Goal: Task Accomplishment & Management: Manage account settings

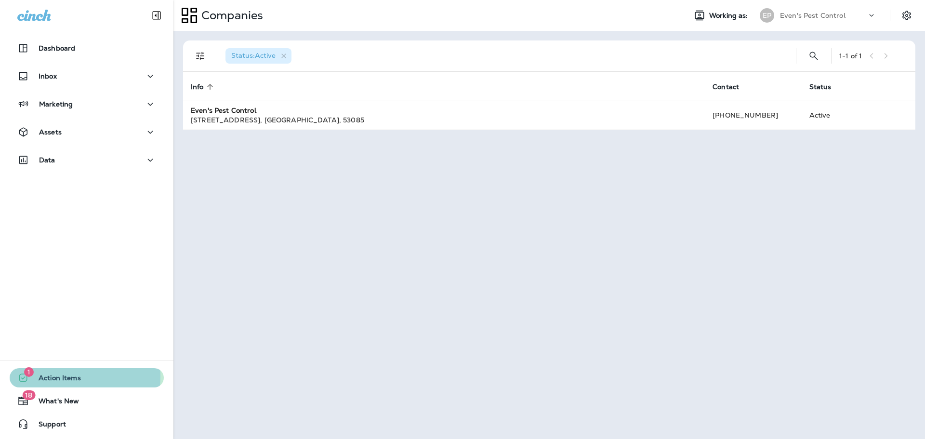
click at [79, 376] on span "Action Items" at bounding box center [55, 380] width 52 height 12
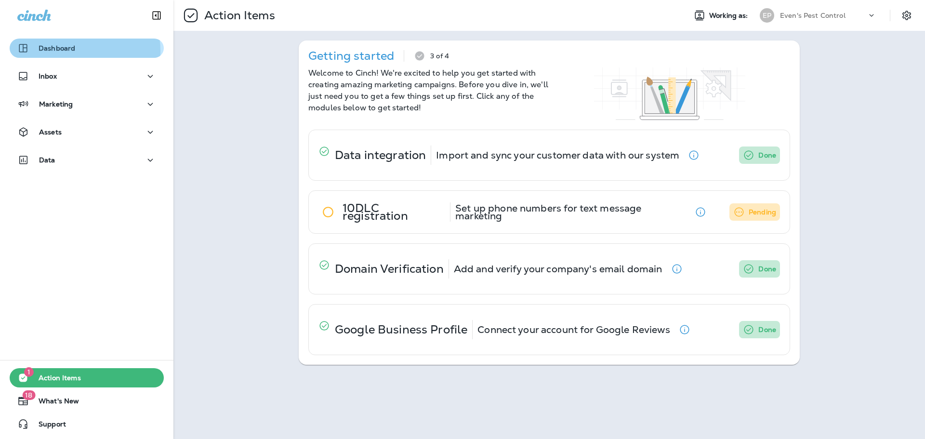
click at [66, 51] on p "Dashboard" at bounding box center [57, 48] width 37 height 8
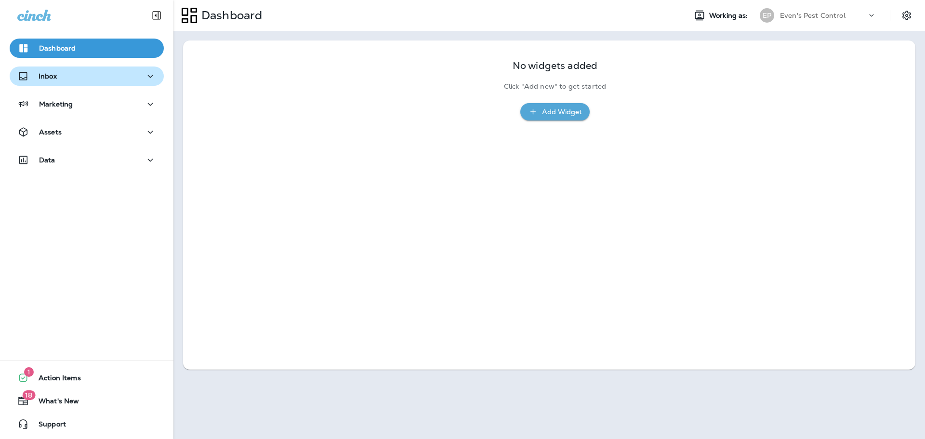
click at [98, 72] on div "Inbox" at bounding box center [86, 76] width 139 height 12
click at [66, 68] on button "Inbox" at bounding box center [87, 75] width 154 height 19
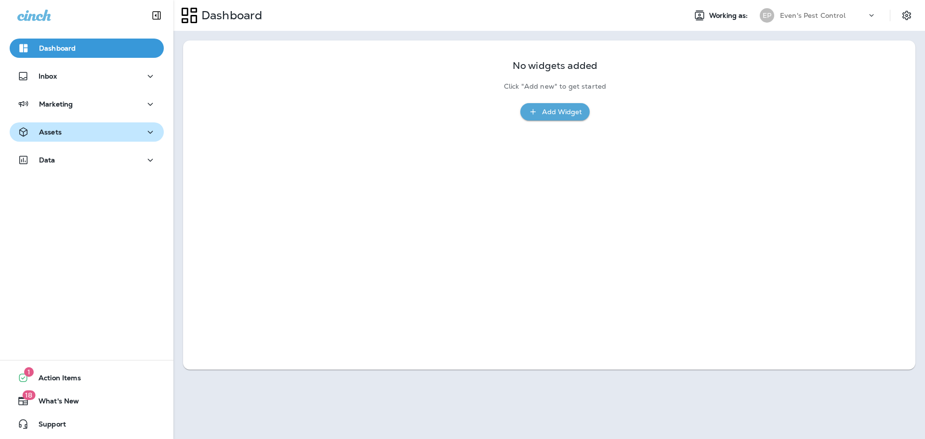
click at [86, 133] on div "Assets" at bounding box center [86, 132] width 139 height 12
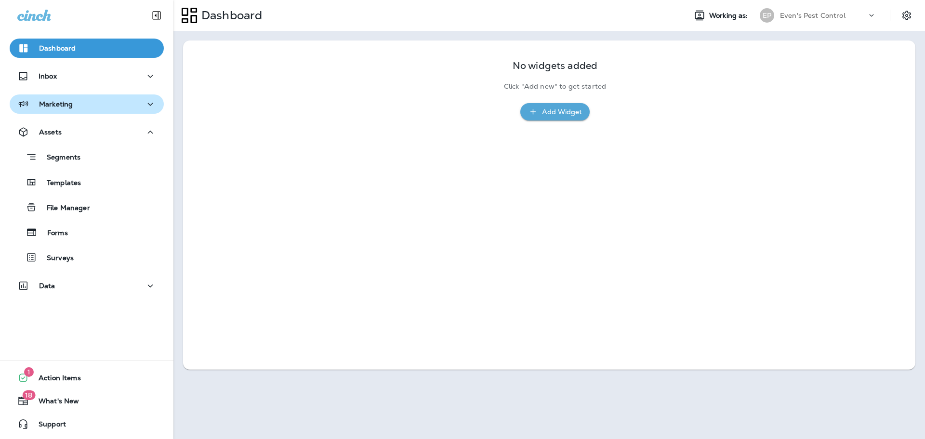
click at [93, 95] on button "Marketing" at bounding box center [87, 103] width 154 height 19
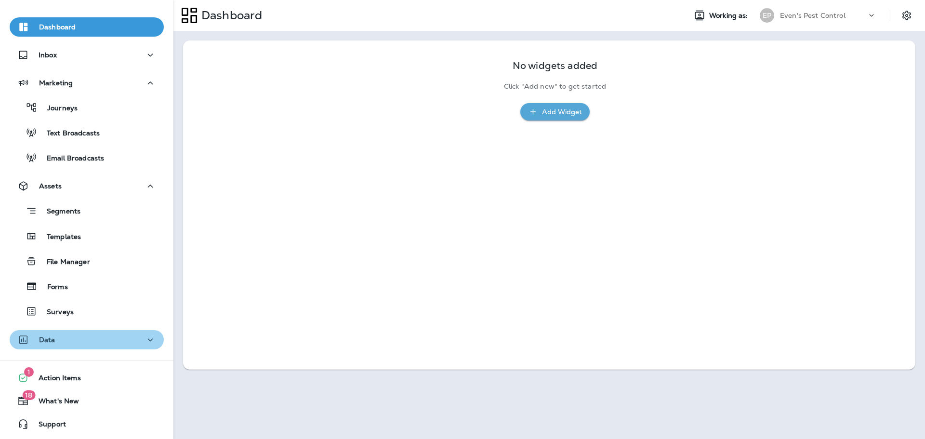
click at [91, 343] on div "Data" at bounding box center [86, 340] width 139 height 12
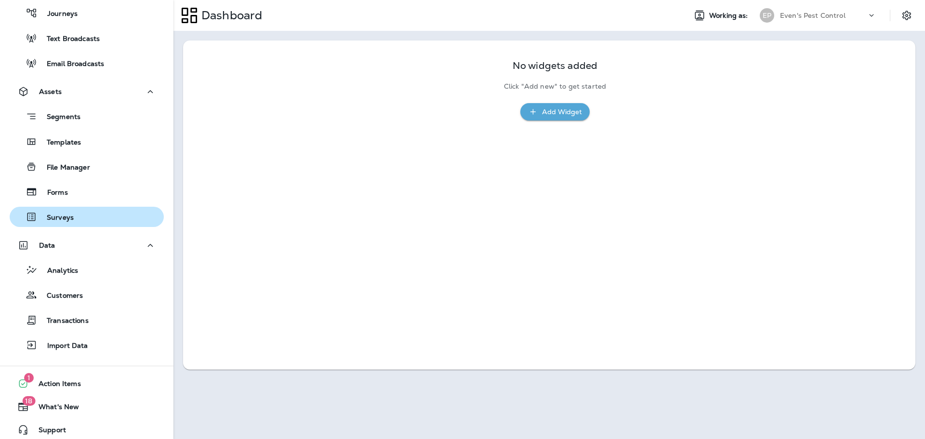
scroll to position [121, 0]
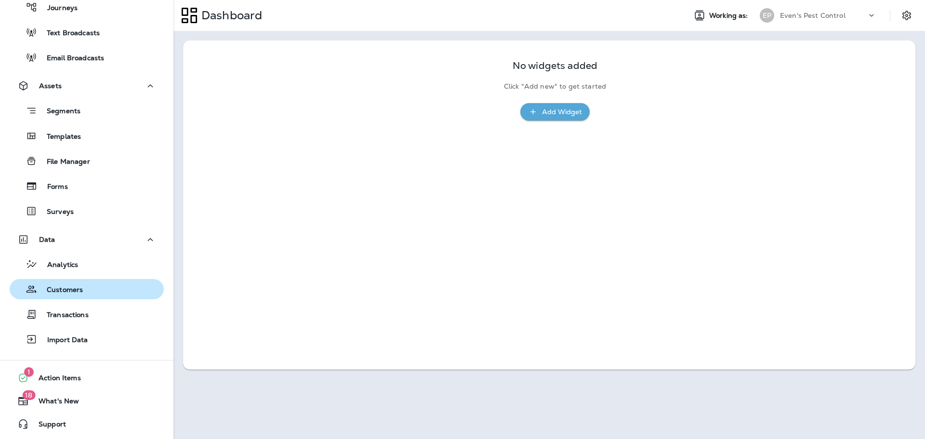
click at [89, 286] on div "Customers" at bounding box center [86, 289] width 146 height 14
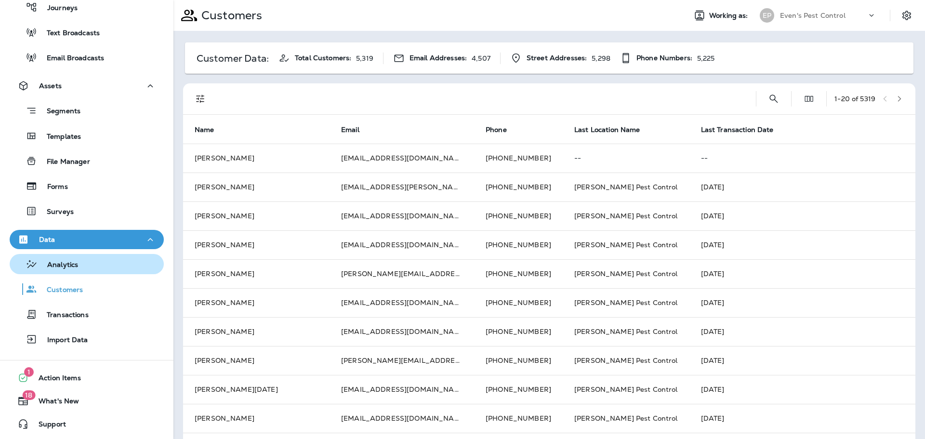
click at [64, 268] on p "Analytics" at bounding box center [58, 265] width 40 height 9
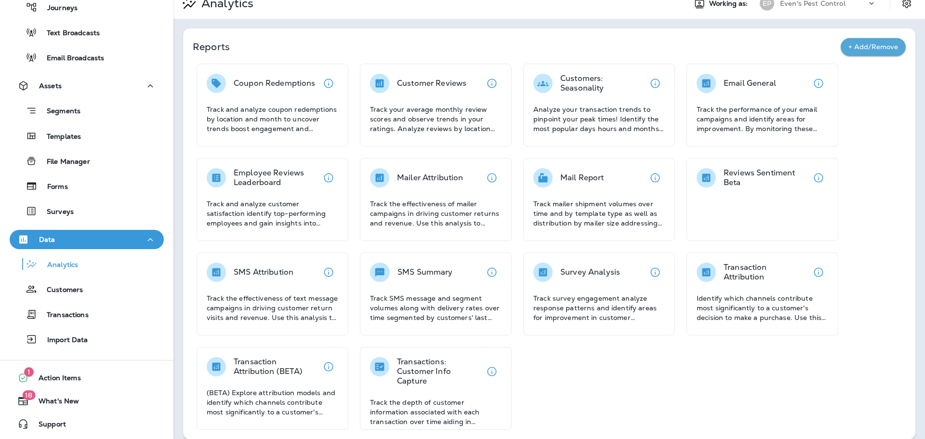
scroll to position [22, 0]
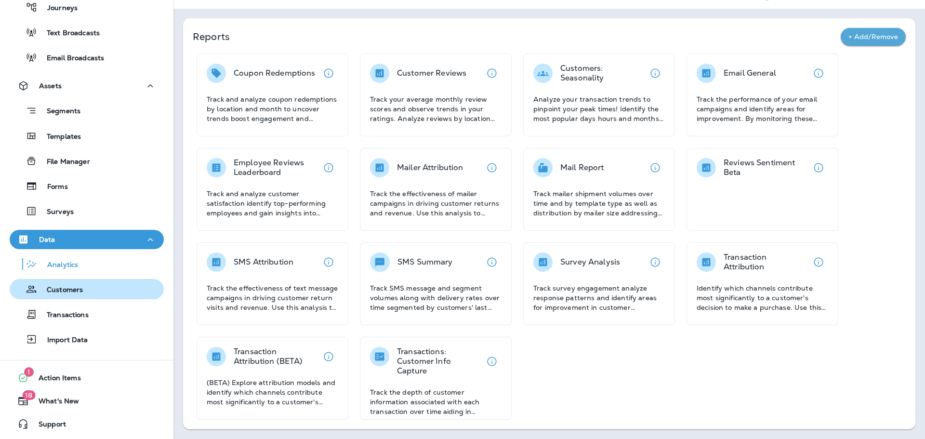
click at [70, 285] on div "Customers" at bounding box center [47, 289] width 69 height 14
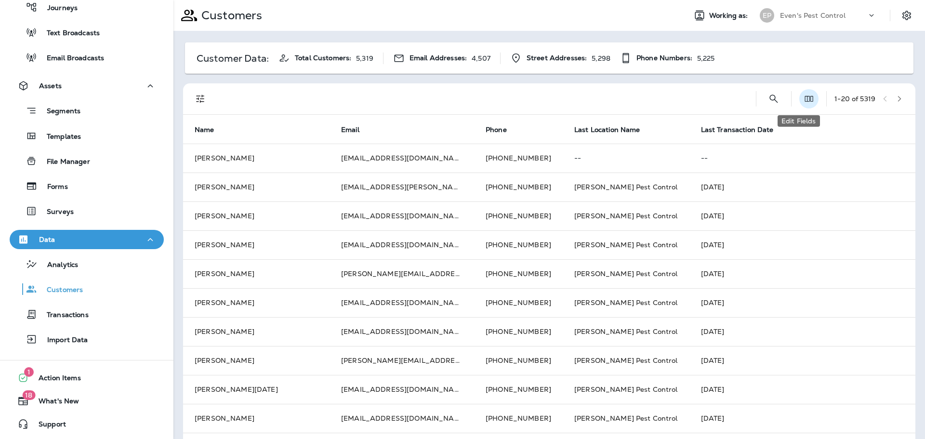
click at [805, 100] on use "Edit Fields" at bounding box center [809, 99] width 8 height 6
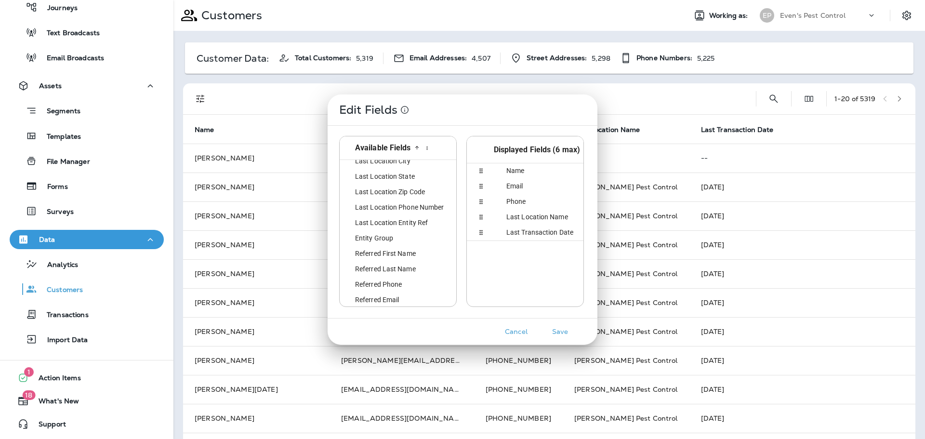
scroll to position [467, 0]
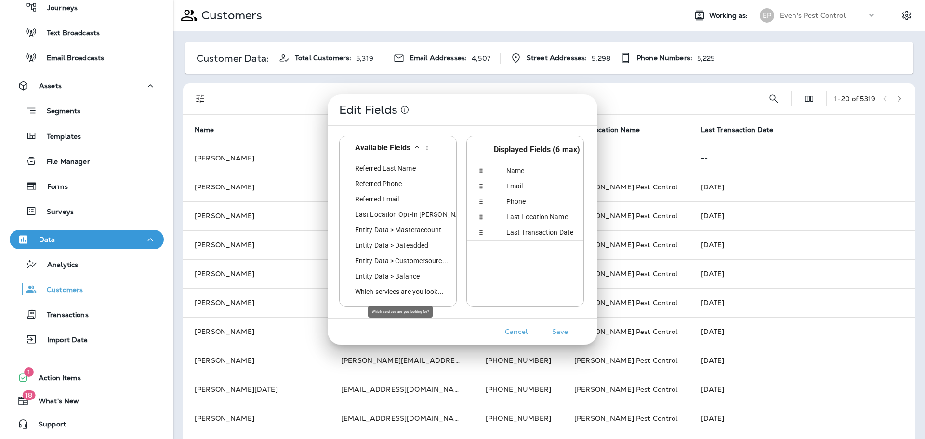
click at [429, 291] on span "Which services are you look..." at bounding box center [394, 292] width 100 height 8
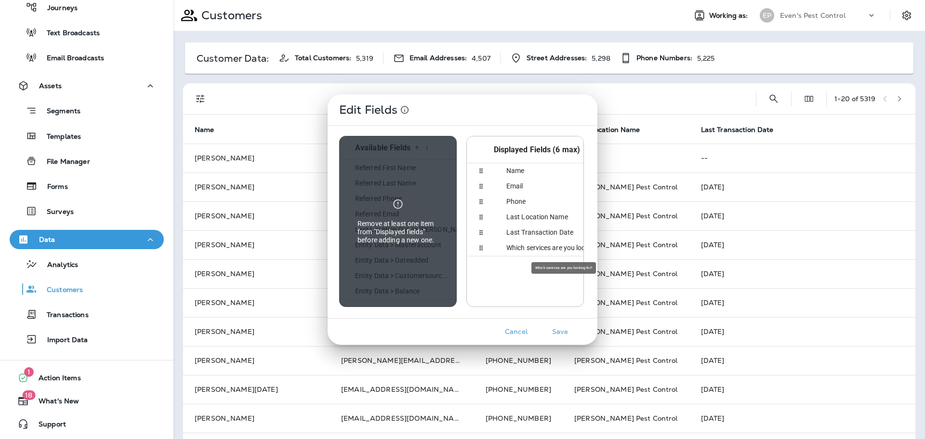
click at [513, 251] on span "Which services are you look..." at bounding box center [545, 248] width 100 height 8
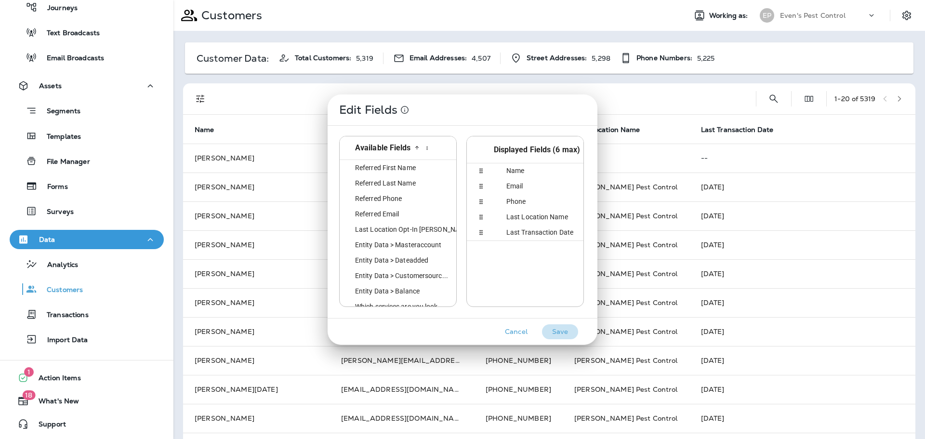
click at [558, 329] on button "Save" at bounding box center [560, 331] width 36 height 15
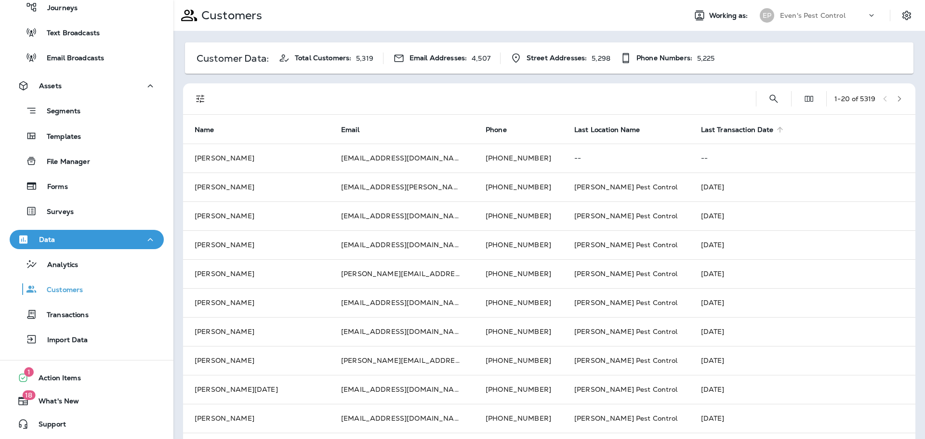
click at [701, 129] on span "Last Transaction Date" at bounding box center [737, 130] width 73 height 8
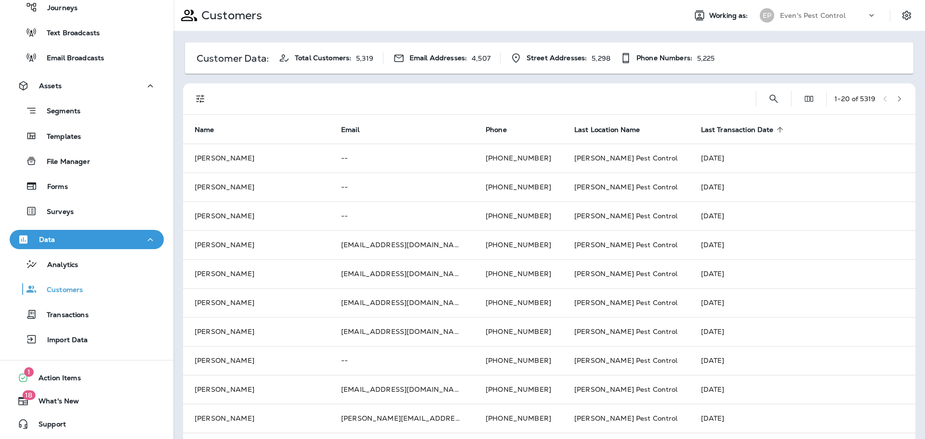
click at [709, 133] on span "Last Transaction Date" at bounding box center [737, 130] width 73 height 8
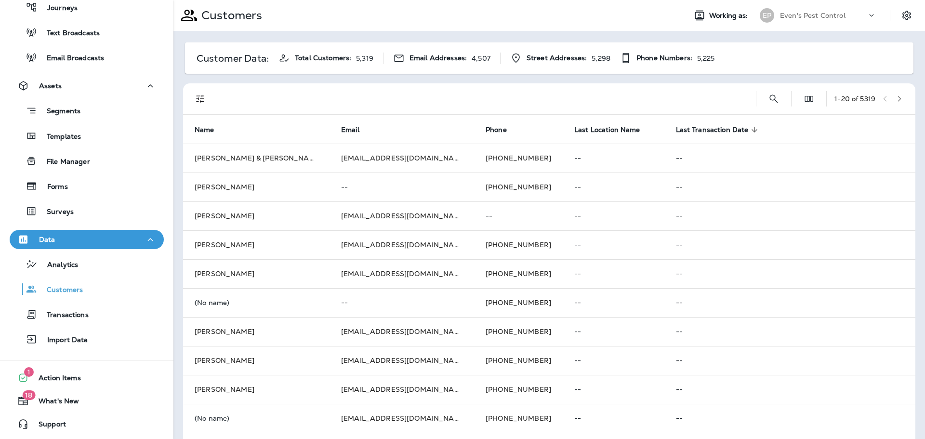
click at [896, 97] on button "button" at bounding box center [899, 99] width 14 height 14
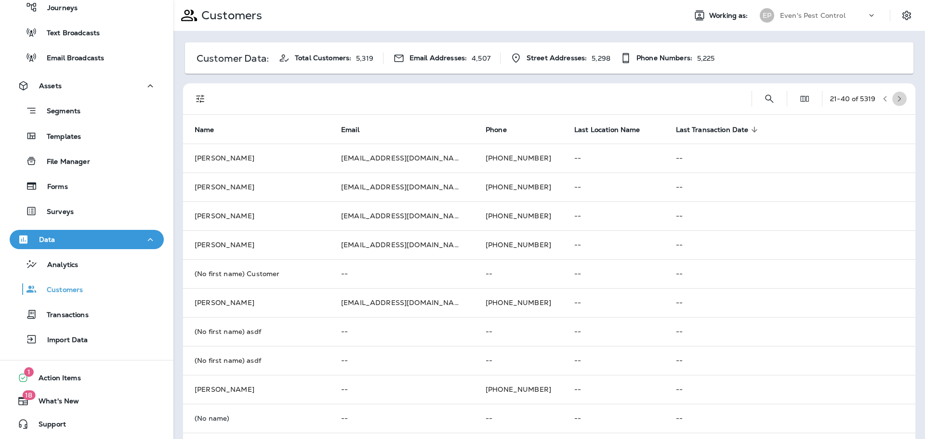
click at [896, 97] on button "button" at bounding box center [899, 99] width 14 height 14
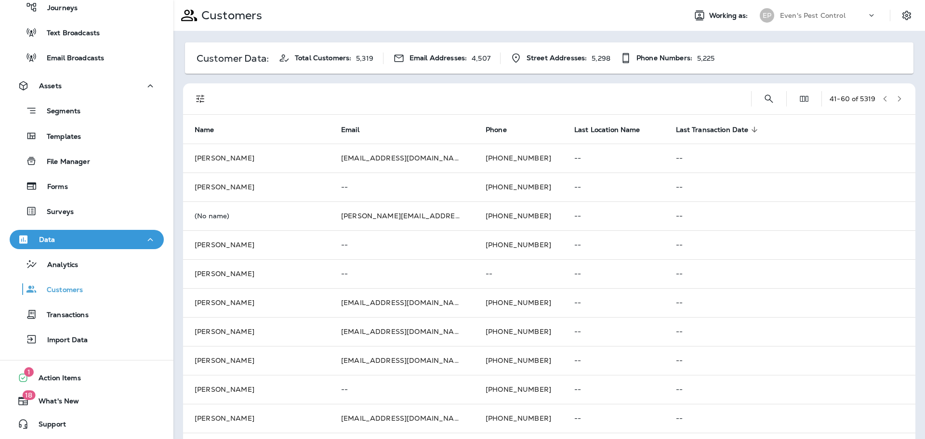
click at [896, 97] on button "button" at bounding box center [899, 99] width 14 height 14
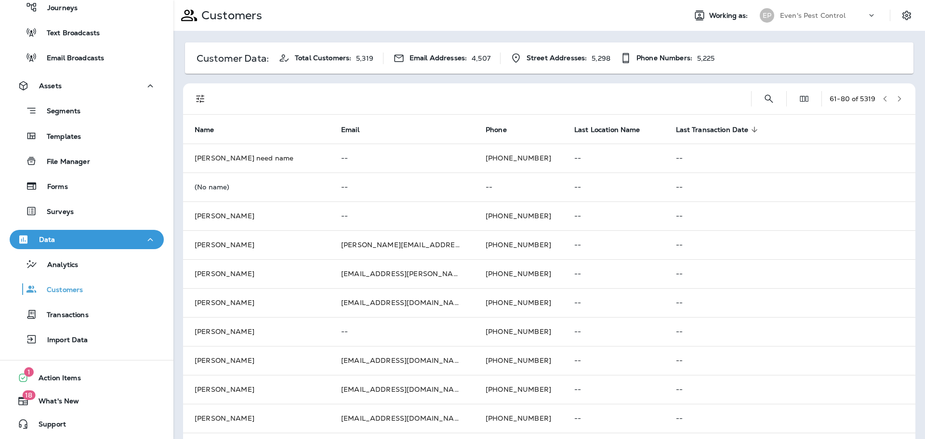
click at [896, 97] on button "button" at bounding box center [899, 99] width 14 height 14
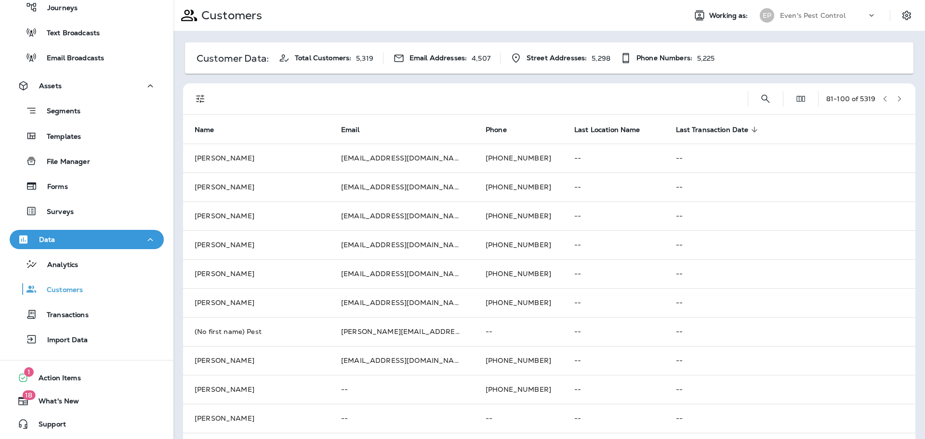
click at [896, 97] on button "button" at bounding box center [899, 99] width 14 height 14
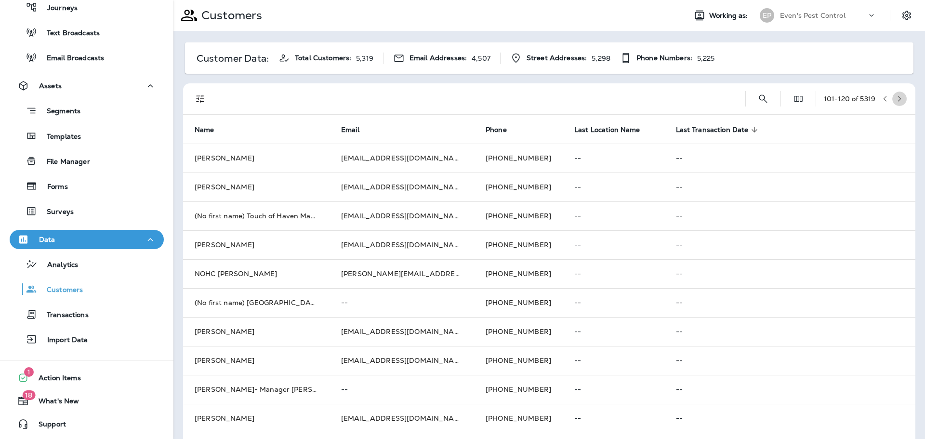
click at [896, 97] on button "button" at bounding box center [899, 99] width 14 height 14
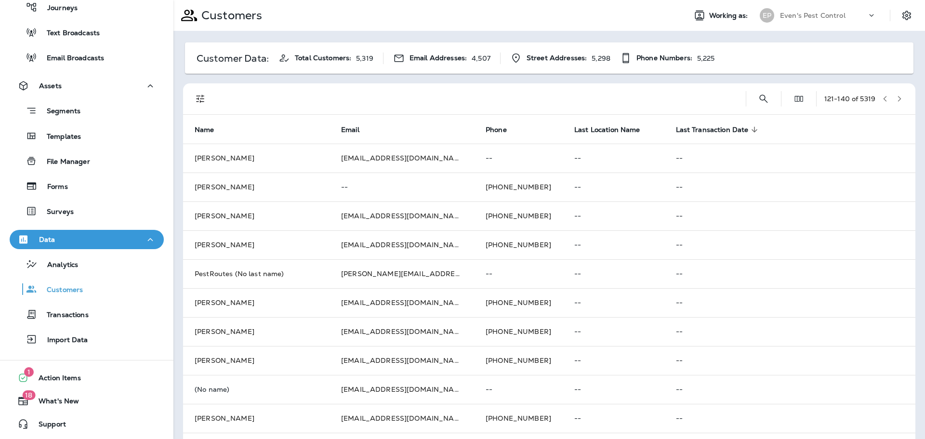
click at [896, 96] on button "button" at bounding box center [899, 99] width 14 height 14
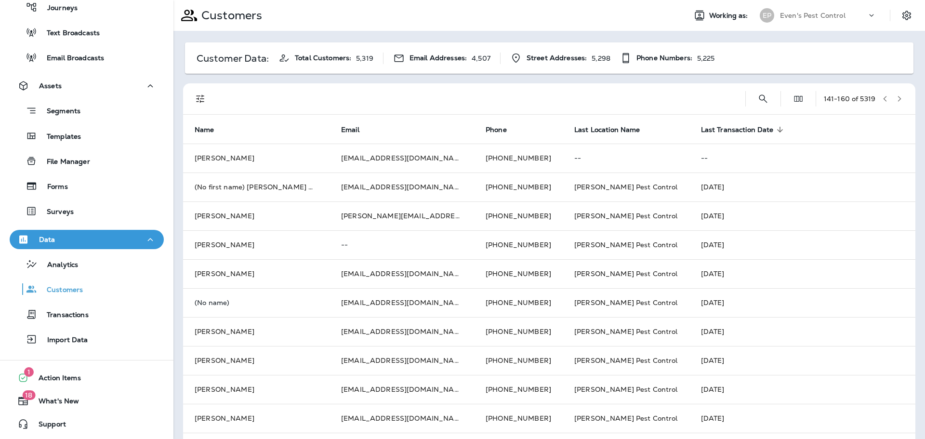
click at [896, 100] on icon "button" at bounding box center [899, 98] width 7 height 7
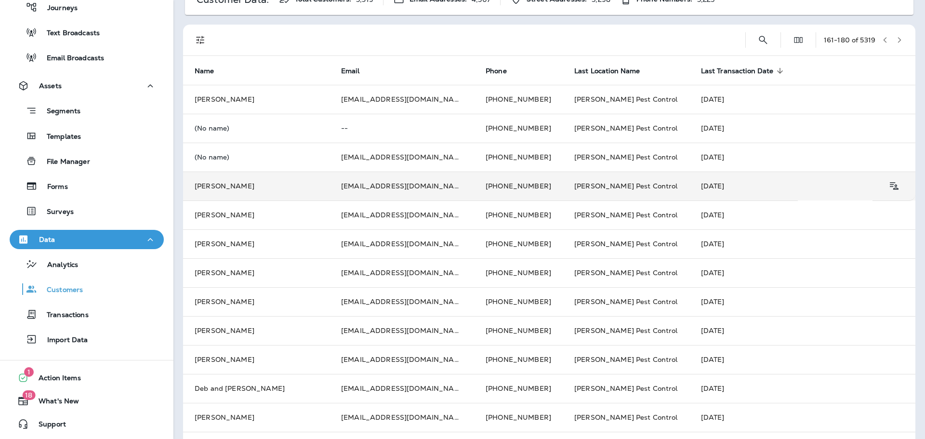
scroll to position [241, 0]
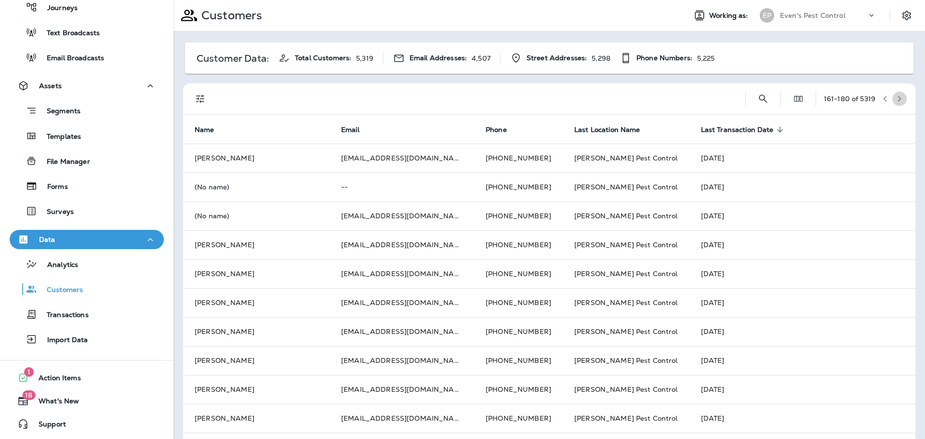
click at [896, 96] on icon "button" at bounding box center [899, 98] width 7 height 7
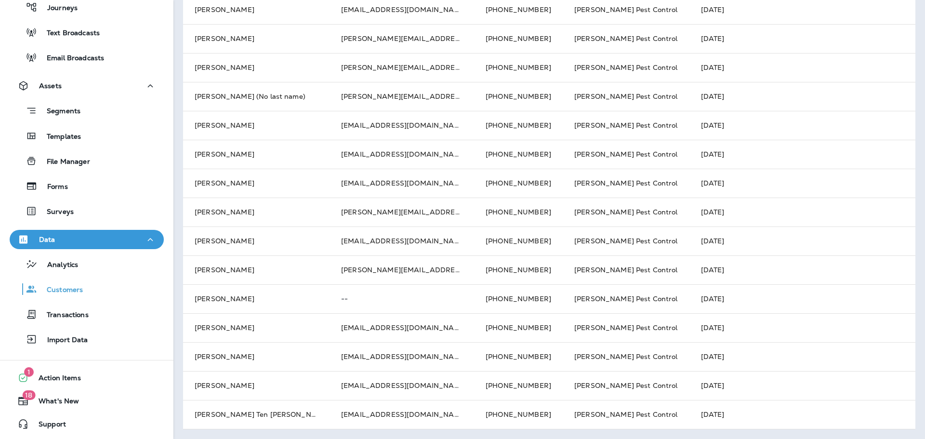
scroll to position [0, 0]
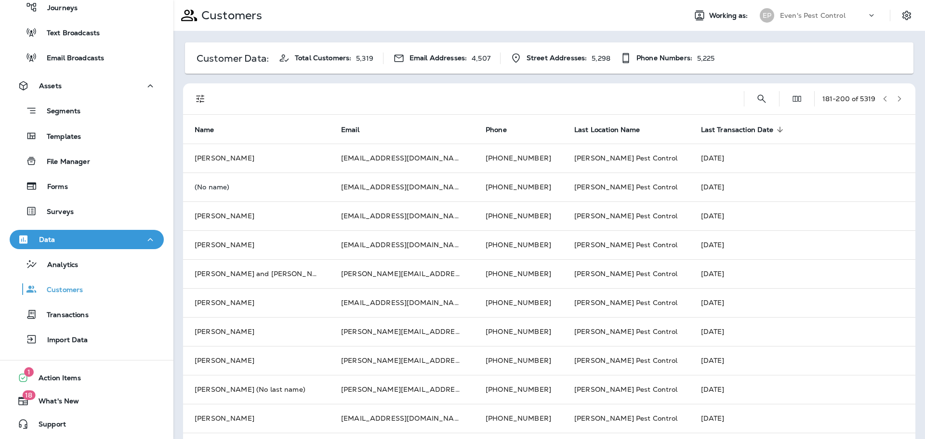
click at [896, 99] on button "button" at bounding box center [899, 99] width 14 height 14
click at [892, 94] on button "button" at bounding box center [899, 99] width 14 height 14
click at [896, 99] on icon "button" at bounding box center [899, 98] width 7 height 7
